Goal: Task Accomplishment & Management: Complete application form

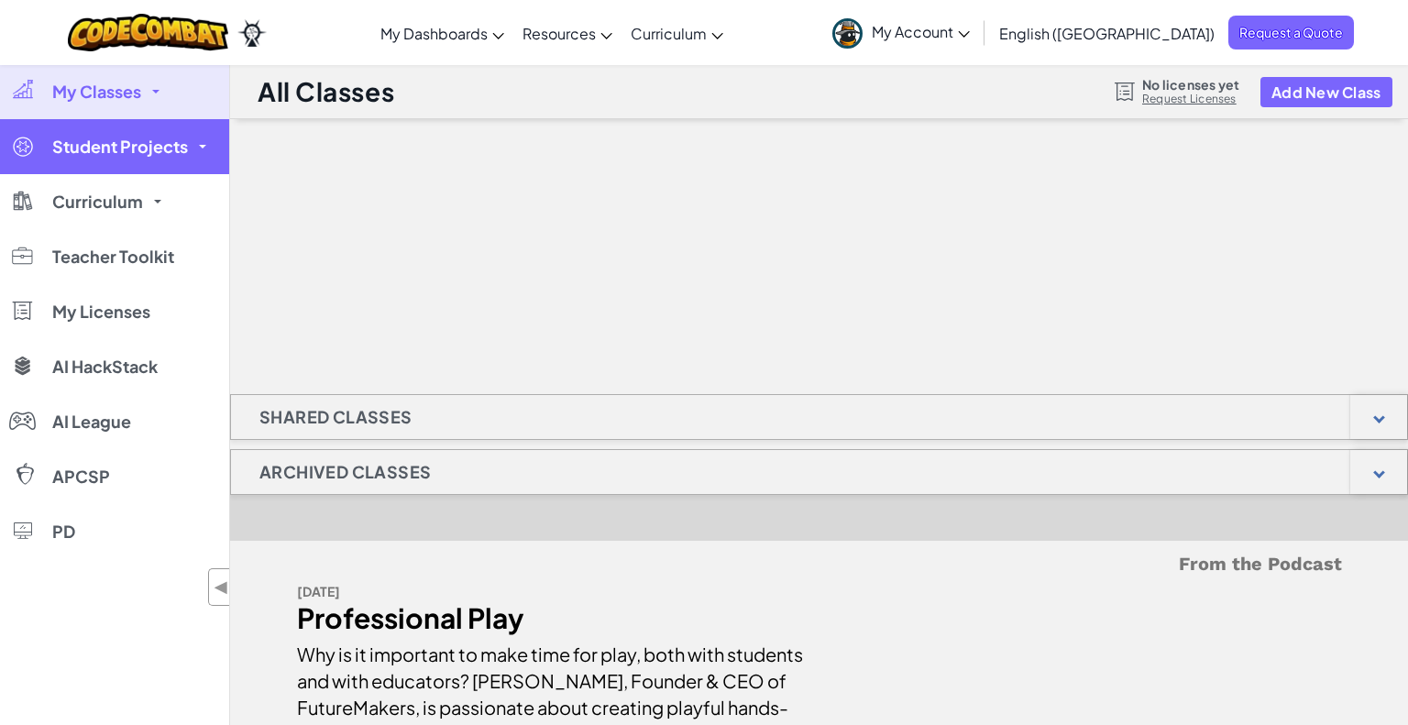
click at [198, 142] on link "Student Projects" at bounding box center [114, 146] width 229 height 55
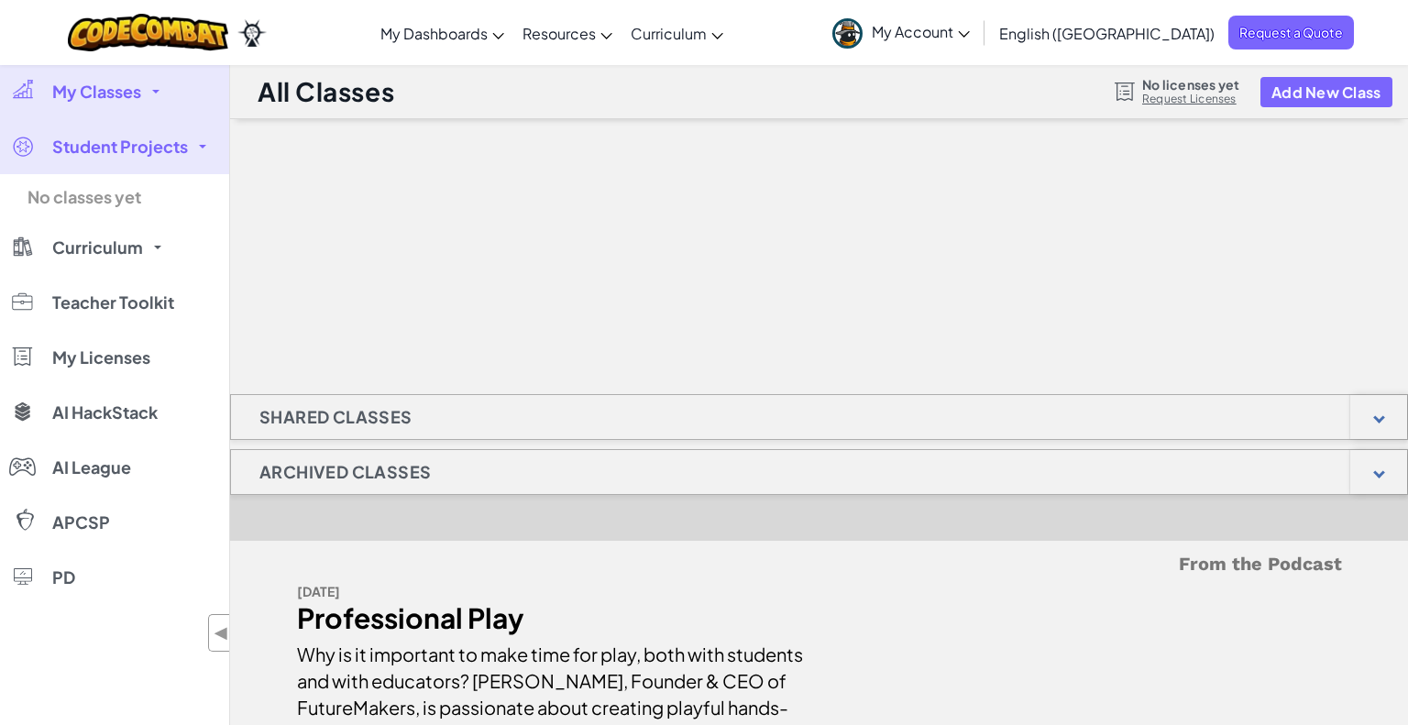
click at [341, 423] on h1 "Shared Classes" at bounding box center [336, 417] width 210 height 46
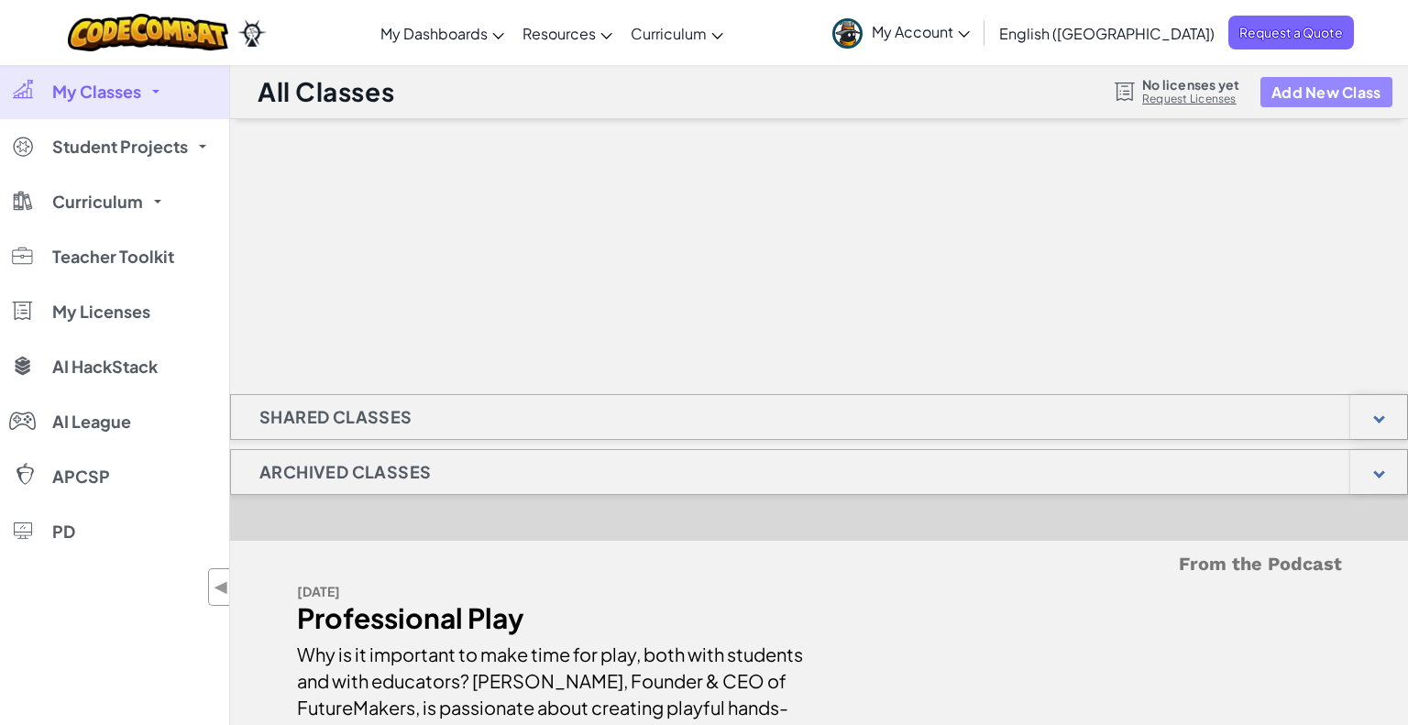
click at [1315, 89] on button "Add New Class" at bounding box center [1326, 92] width 132 height 30
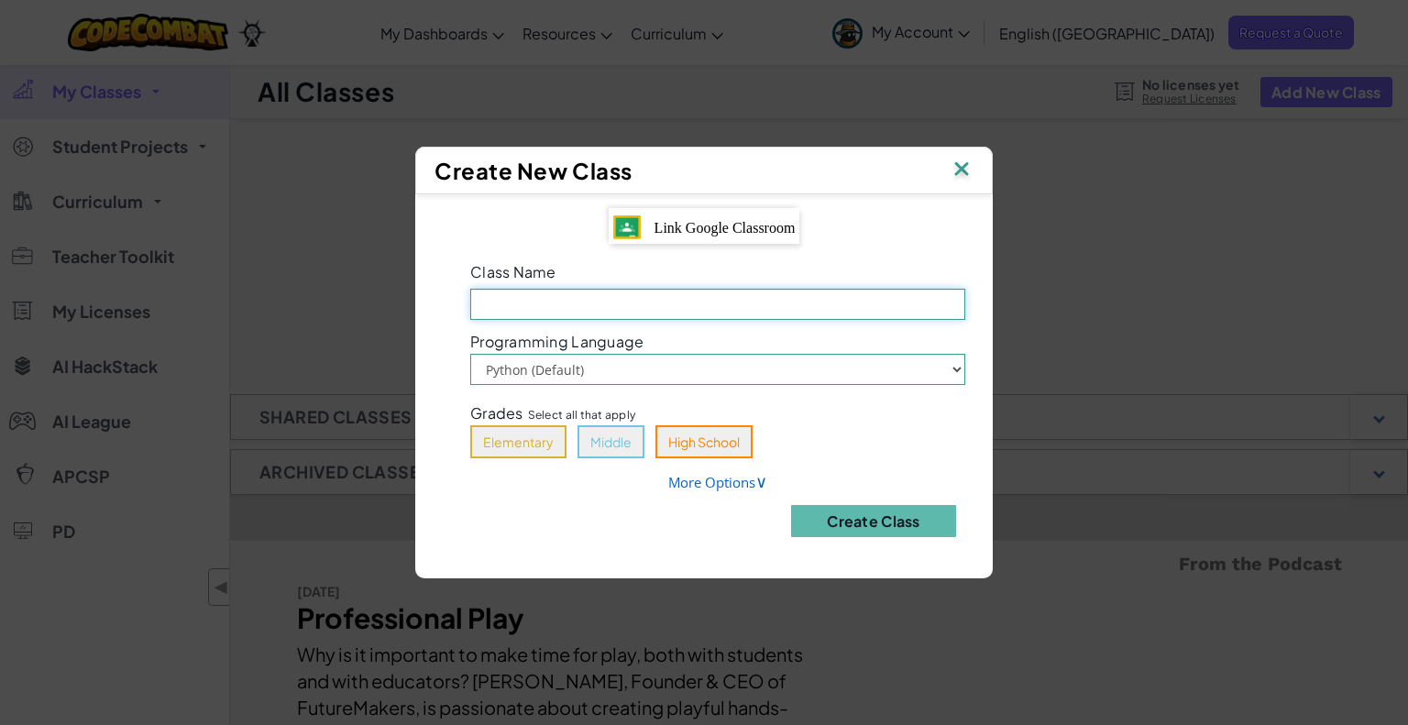
click at [559, 301] on input "Class Name Field is required" at bounding box center [717, 304] width 495 height 31
type input "eighth 2025"
click at [957, 372] on select "Python (Default) JavaScript" at bounding box center [717, 369] width 495 height 31
click at [900, 464] on div "Class Name eighth 2025 Programming Language Python (Default) JavaScript Grades …" at bounding box center [718, 404] width 550 height 293
click at [611, 441] on button "Middle" at bounding box center [610, 441] width 67 height 33
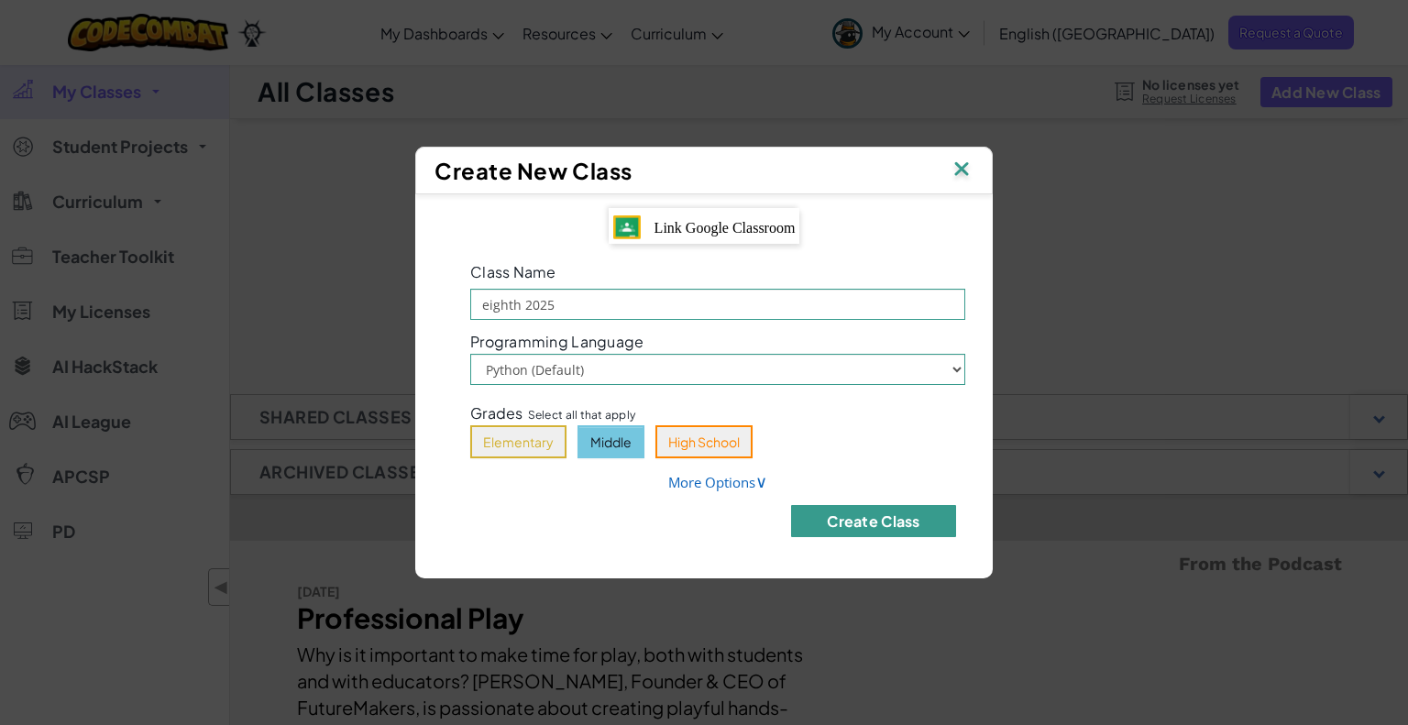
click at [866, 526] on button "Create Class" at bounding box center [873, 521] width 165 height 32
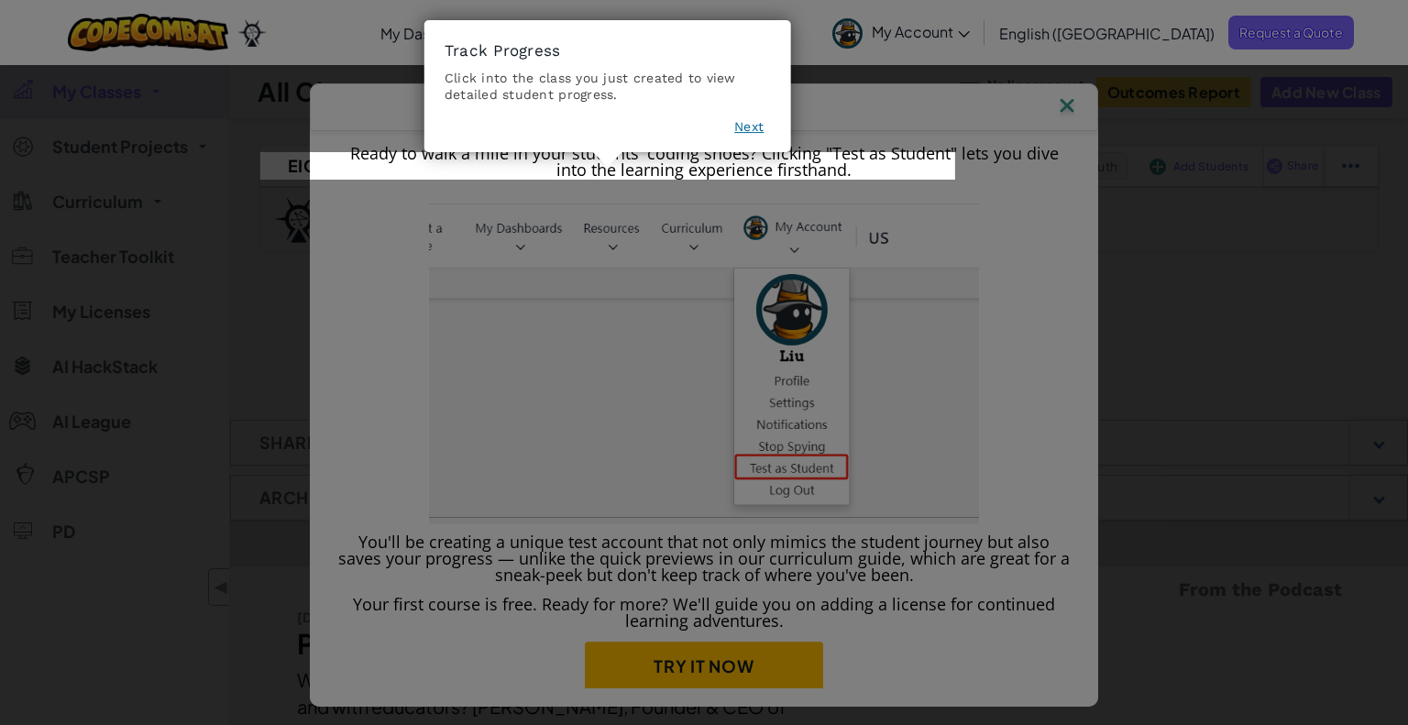
click at [745, 126] on button "Next" at bounding box center [748, 127] width 29 height 18
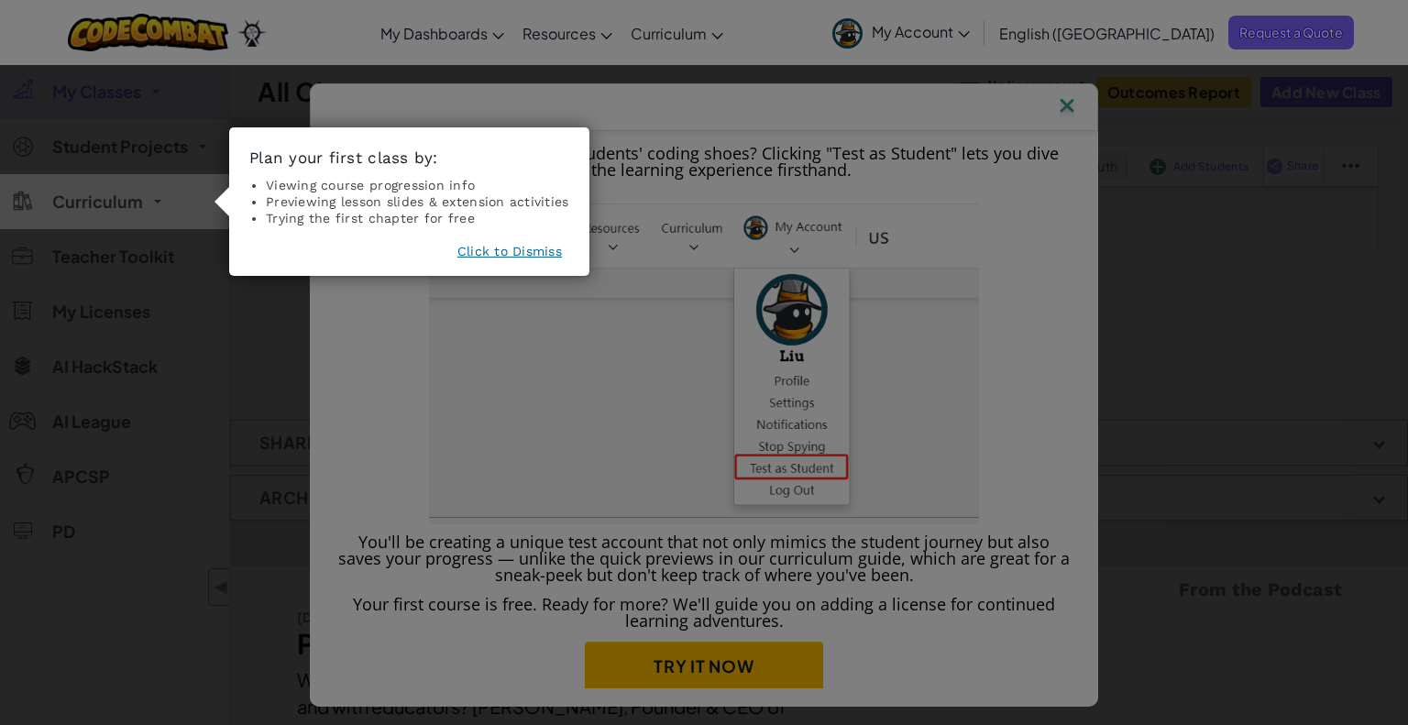
click at [745, 126] on icon at bounding box center [704, 362] width 1408 height 725
click at [400, 386] on icon at bounding box center [704, 362] width 1408 height 725
click at [1016, 187] on icon at bounding box center [704, 362] width 1408 height 725
click at [143, 214] on div "Ready to walk a mile in your students' coding shoes? Clicking "Test as Student"…" at bounding box center [704, 362] width 1408 height 725
click at [1068, 107] on icon at bounding box center [704, 362] width 1408 height 725
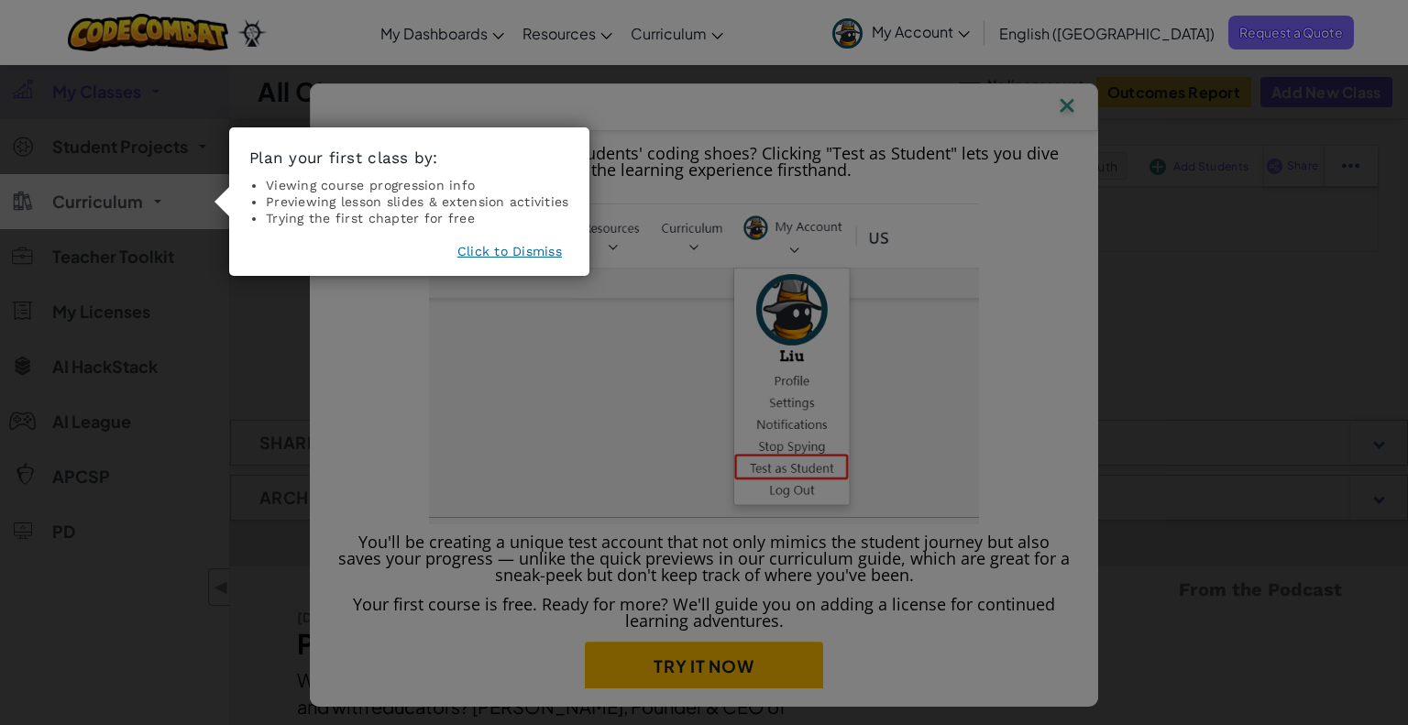
click at [517, 249] on button "Click to Dismiss" at bounding box center [509, 251] width 104 height 18
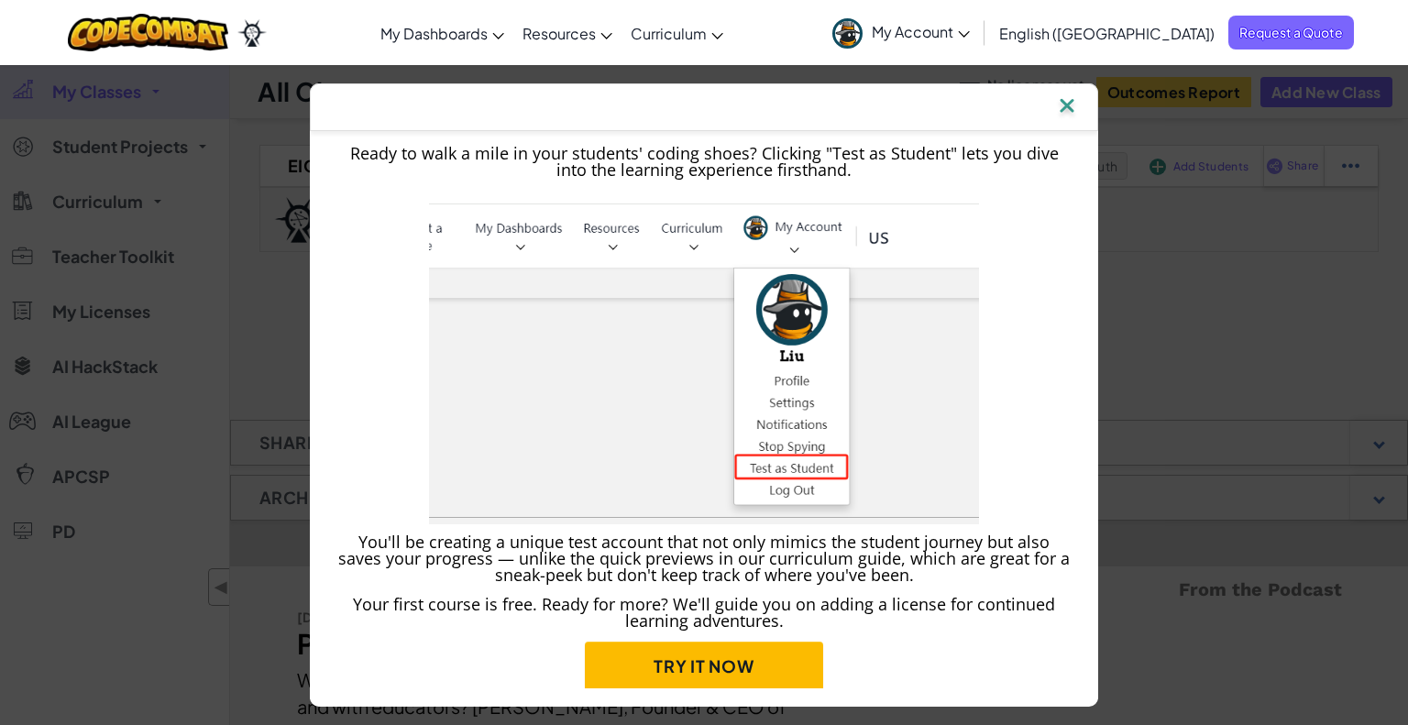
click at [1061, 107] on img at bounding box center [1067, 106] width 24 height 27
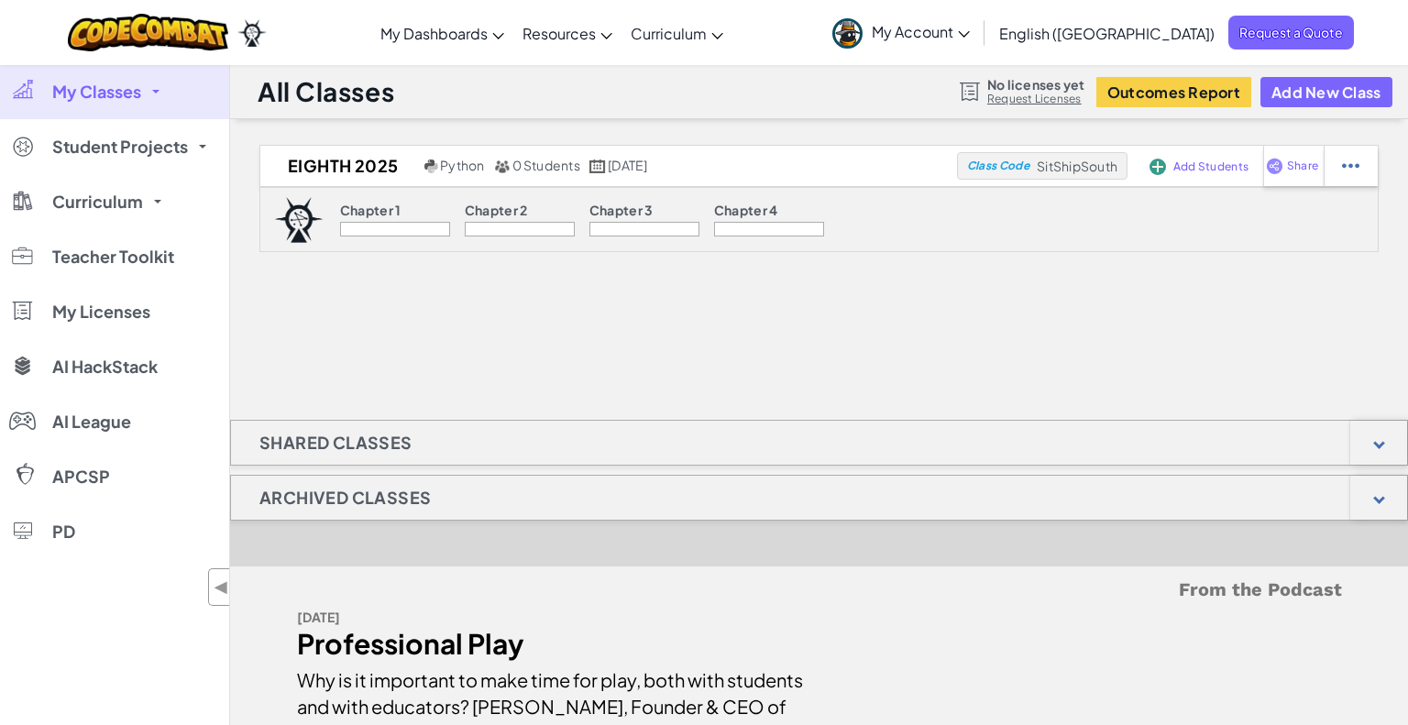
click at [391, 224] on div at bounding box center [395, 229] width 110 height 15
click at [1181, 166] on span "Add Students" at bounding box center [1210, 166] width 75 height 11
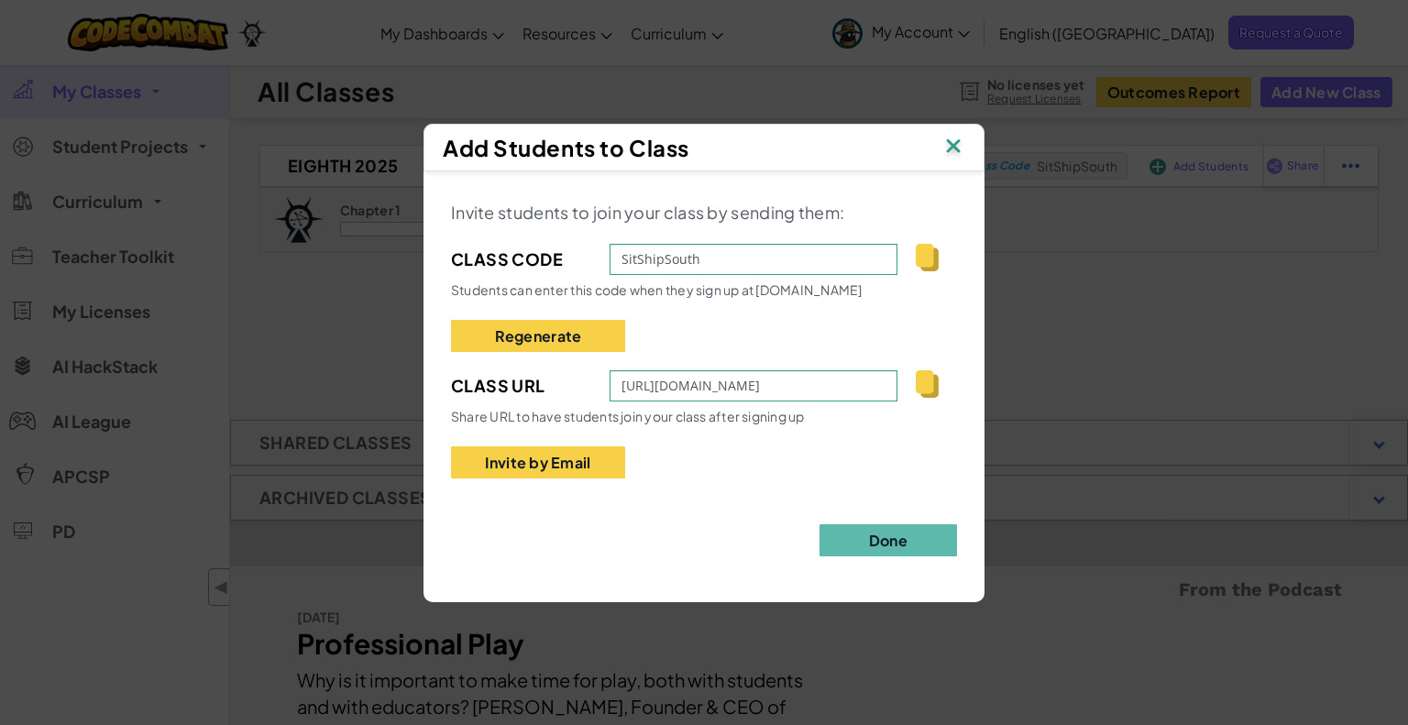
click at [951, 149] on img at bounding box center [953, 147] width 24 height 27
